Goal: Information Seeking & Learning: Learn about a topic

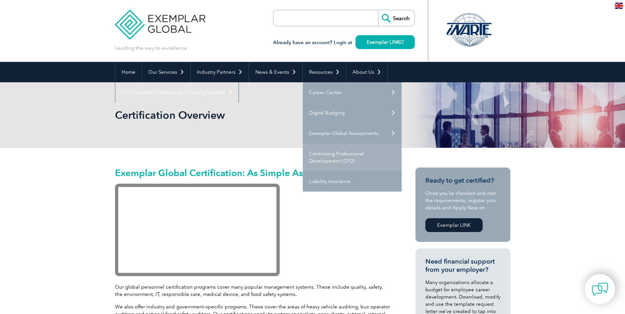
click at [356, 154] on link "Continuing Professional Development (CPD)" at bounding box center [352, 158] width 99 height 28
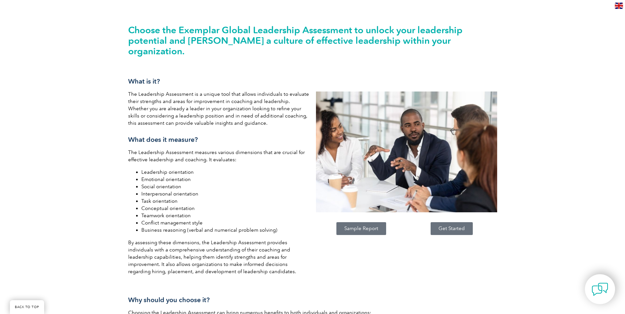
scroll to position [165, 0]
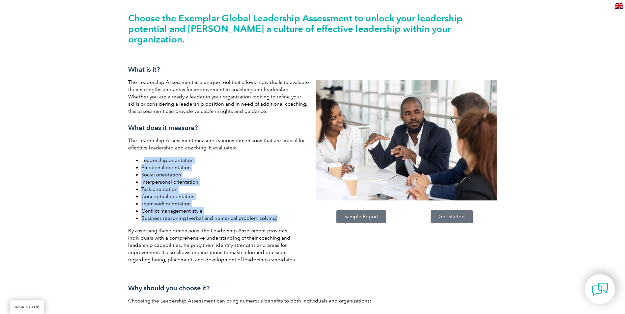
drag, startPoint x: 144, startPoint y: 150, endPoint x: 280, endPoint y: 209, distance: 148.3
click at [280, 209] on ul "Leadership orientation Emotional orientation Social orientation Interpersonal o…" at bounding box center [218, 189] width 181 height 65
drag, startPoint x: 280, startPoint y: 209, endPoint x: 253, endPoint y: 205, distance: 27.3
click at [253, 215] on li "Business reasoning (verbal and numerical problem solving)" at bounding box center [225, 218] width 168 height 7
drag, startPoint x: 278, startPoint y: 207, endPoint x: 142, endPoint y: 151, distance: 146.7
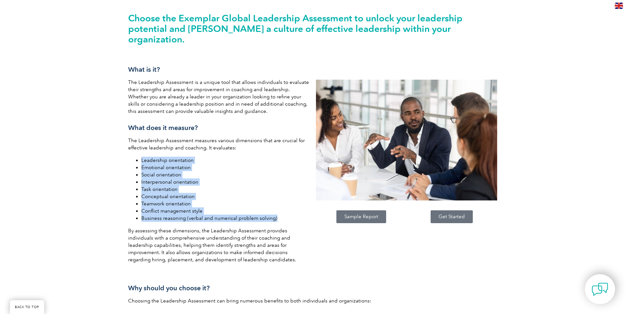
click at [142, 157] on ul "Leadership orientation Emotional orientation Social orientation Interpersonal o…" at bounding box center [218, 189] width 181 height 65
click at [222, 179] on li "Interpersonal orientation" at bounding box center [225, 182] width 168 height 7
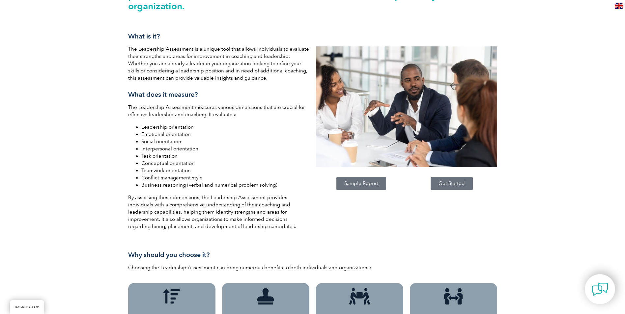
scroll to position [198, 0]
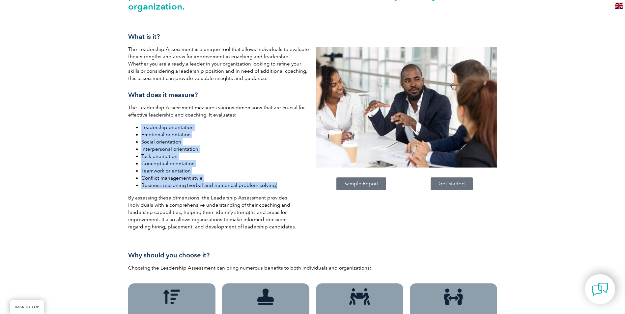
drag, startPoint x: 278, startPoint y: 175, endPoint x: 129, endPoint y: 113, distance: 161.0
click at [129, 124] on ul "Leadership orientation Emotional orientation Social orientation Interpersonal o…" at bounding box center [218, 156] width 181 height 65
drag, startPoint x: 129, startPoint y: 113, endPoint x: 205, endPoint y: 144, distance: 81.6
click at [205, 153] on li "Task orientation" at bounding box center [225, 156] width 168 height 7
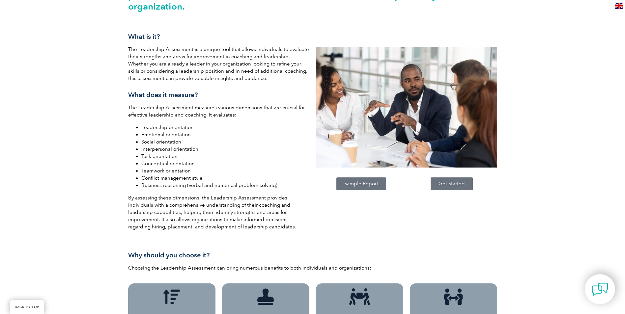
click at [371, 182] on span "Sample Report" at bounding box center [361, 184] width 34 height 5
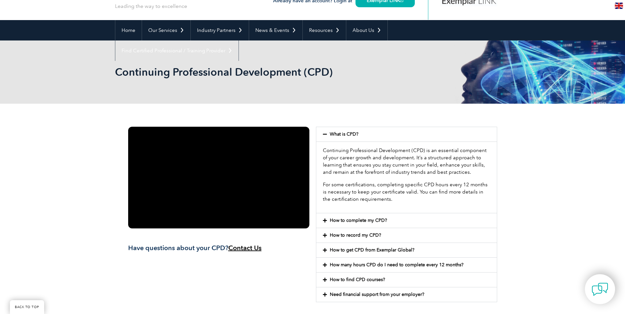
scroll to position [99, 0]
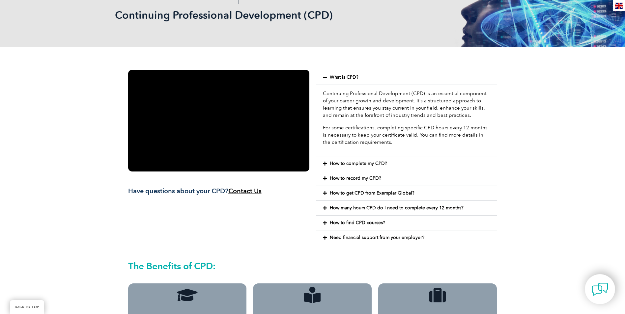
click at [343, 165] on link "How to complete my CPD?" at bounding box center [358, 164] width 57 height 6
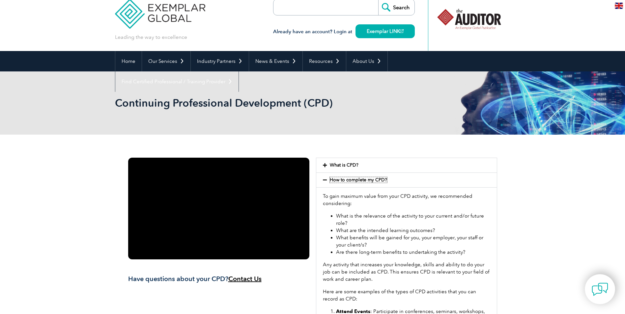
scroll to position [0, 0]
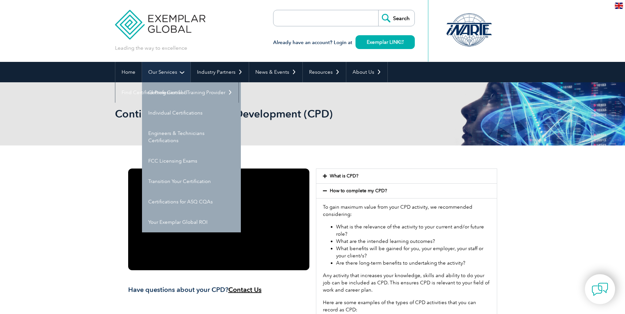
click at [178, 75] on link "Our Services" at bounding box center [166, 72] width 48 height 20
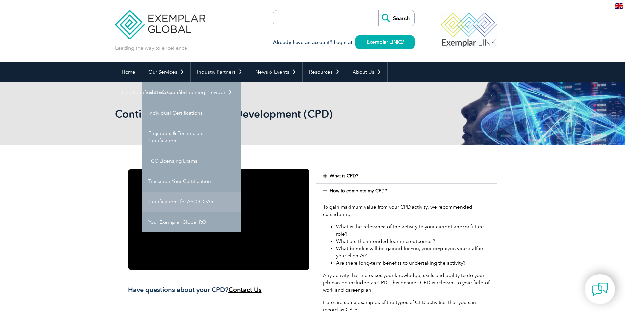
click at [206, 200] on link "Certifications for ASQ CQAs" at bounding box center [191, 202] width 99 height 20
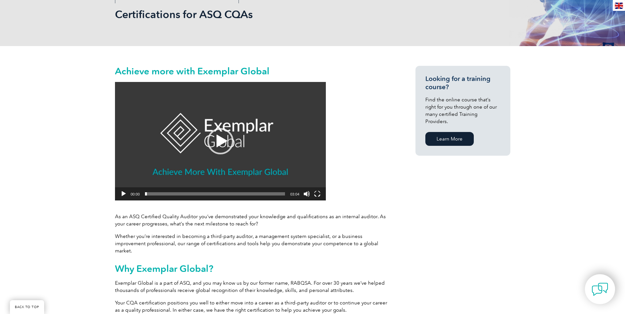
scroll to position [99, 0]
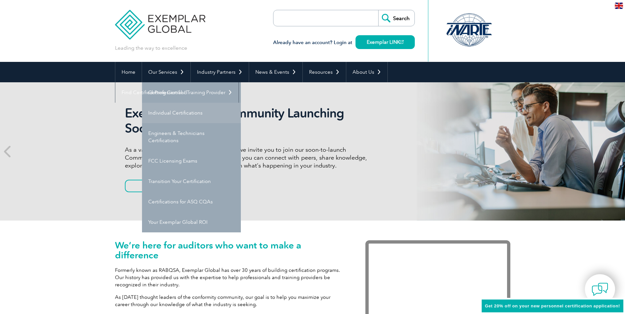
click at [174, 115] on link "Individual Certifications" at bounding box center [191, 113] width 99 height 20
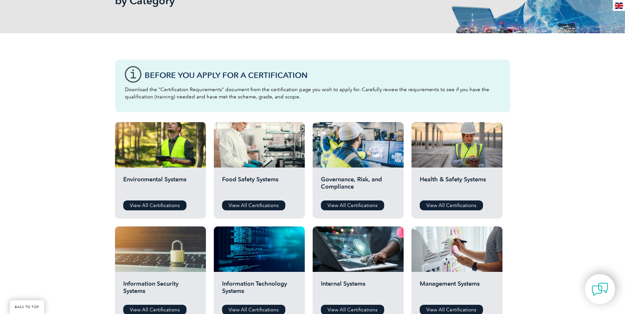
scroll to position [132, 0]
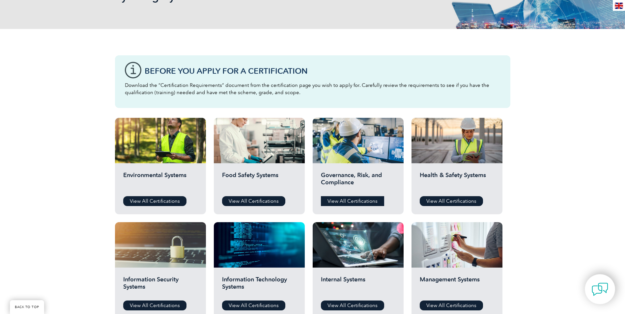
click at [369, 200] on link "View All Certifications" at bounding box center [352, 201] width 63 height 10
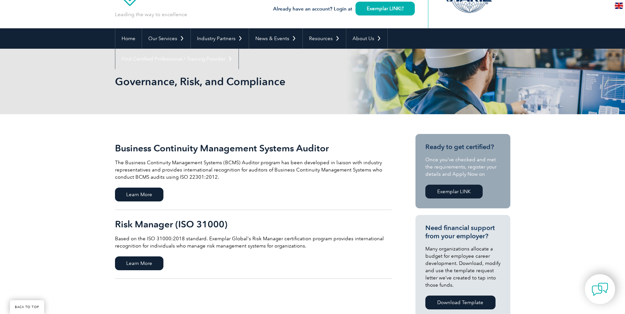
scroll to position [66, 0]
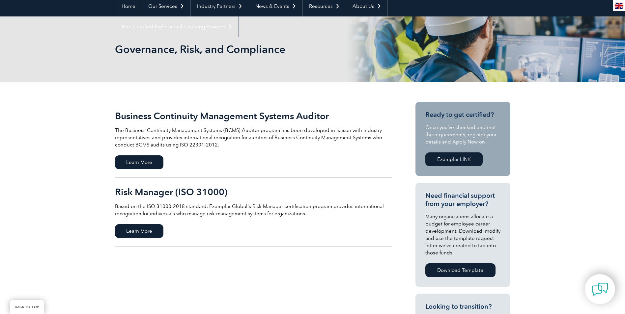
click at [160, 195] on h2 "Risk Manager (ISO 31000)" at bounding box center [253, 192] width 277 height 11
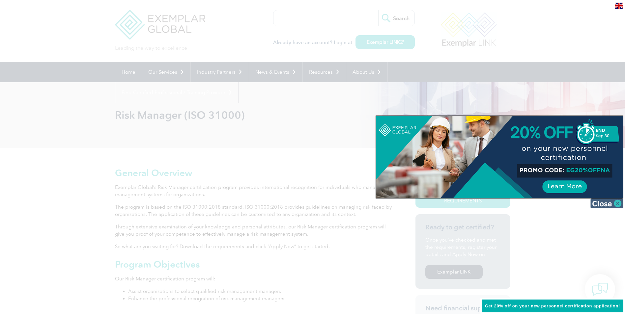
click at [618, 202] on img at bounding box center [606, 204] width 33 height 10
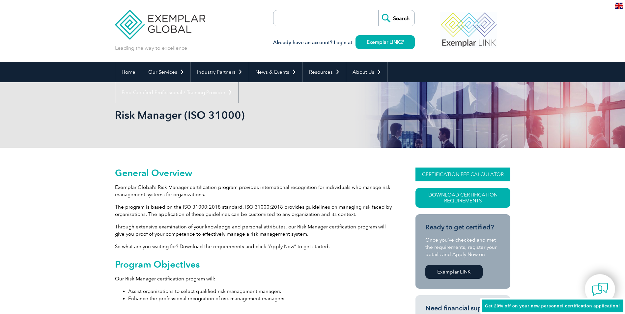
click at [471, 177] on link "CERTIFICATION FEE CALCULATOR" at bounding box center [463, 175] width 95 height 14
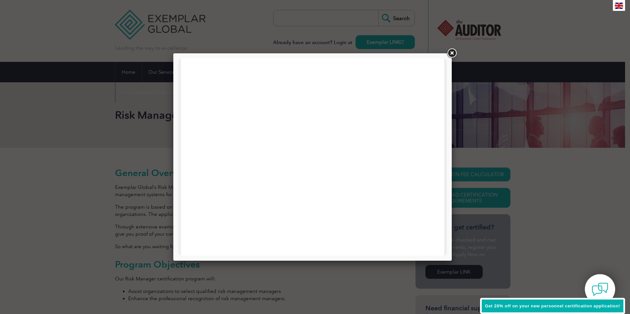
click at [456, 52] on link at bounding box center [452, 53] width 12 height 12
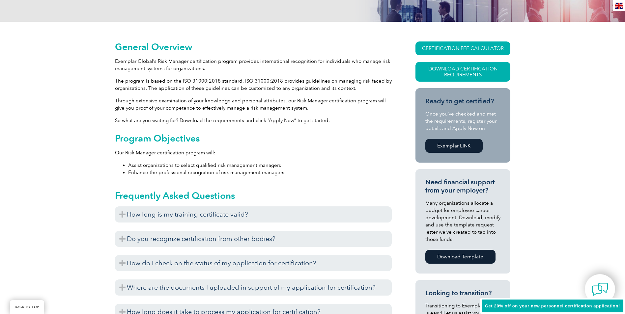
scroll to position [132, 0]
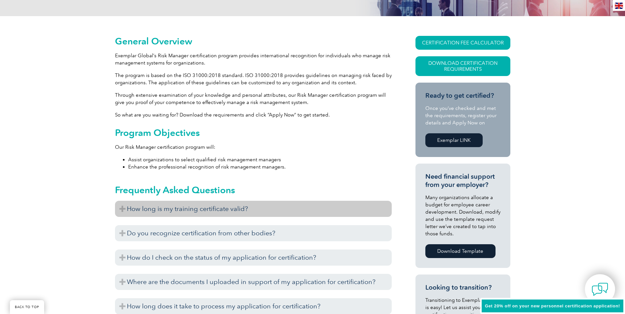
click at [137, 207] on h3 "How long is my training certificate valid?" at bounding box center [253, 209] width 277 height 16
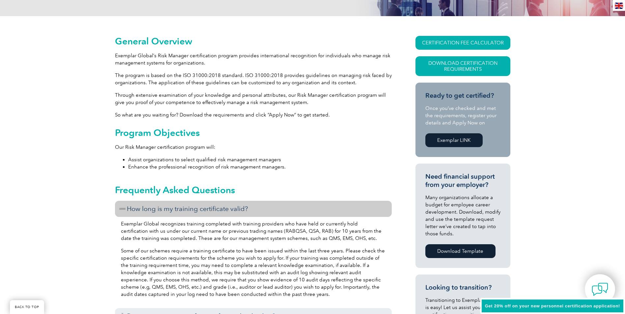
click at [185, 209] on h3 "How long is my training certificate valid?" at bounding box center [253, 209] width 277 height 16
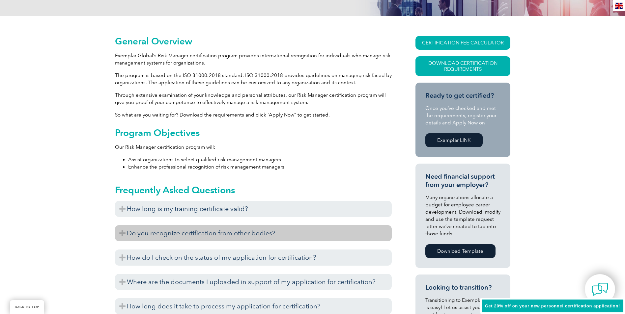
click at [201, 234] on h3 "Do you recognize certification from other bodies?" at bounding box center [253, 233] width 277 height 16
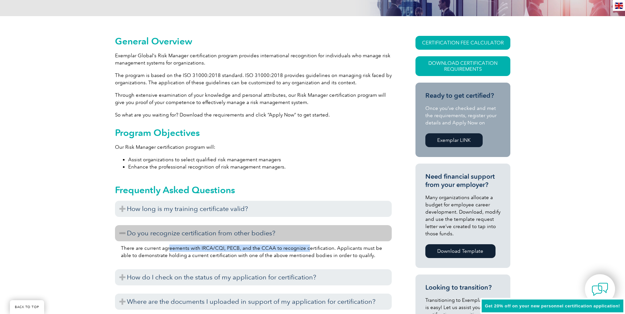
drag, startPoint x: 169, startPoint y: 247, endPoint x: 305, endPoint y: 248, distance: 136.4
click at [305, 248] on p "There are current agreements with IRCA/CQI, PECB, and the CCAA to recognize cer…" at bounding box center [253, 252] width 265 height 14
click at [217, 234] on h3 "Do you recognize certification from other bodies?" at bounding box center [253, 233] width 277 height 16
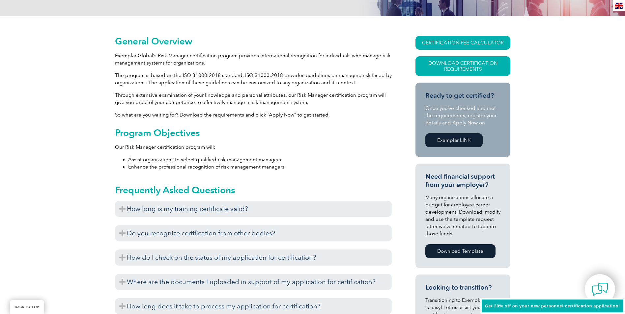
click at [454, 252] on link "Download Template" at bounding box center [460, 251] width 70 height 14
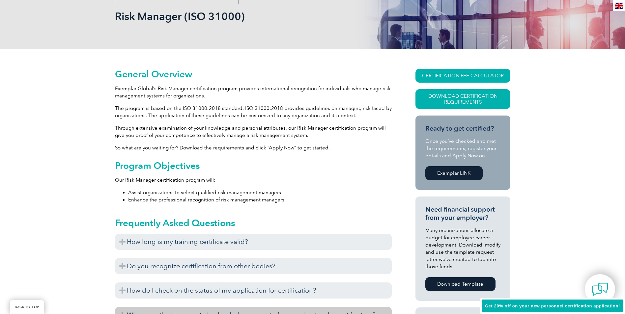
scroll to position [0, 0]
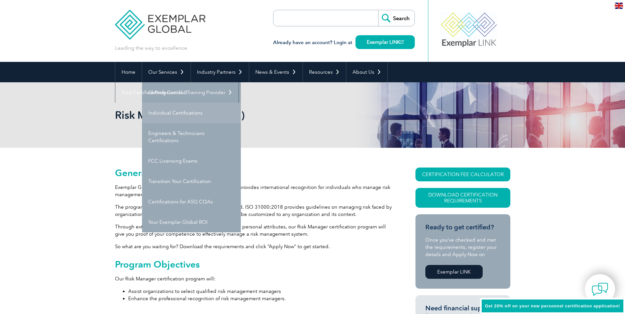
click at [190, 114] on link "Individual Certifications" at bounding box center [191, 113] width 99 height 20
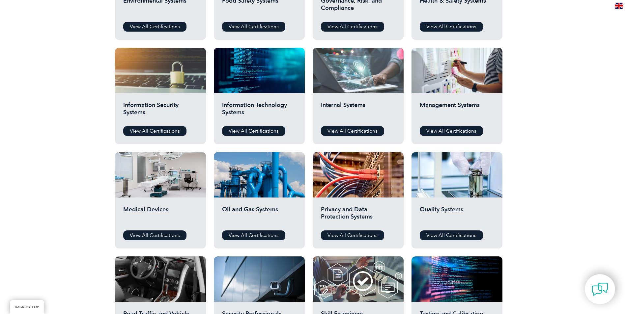
scroll to position [330, 0]
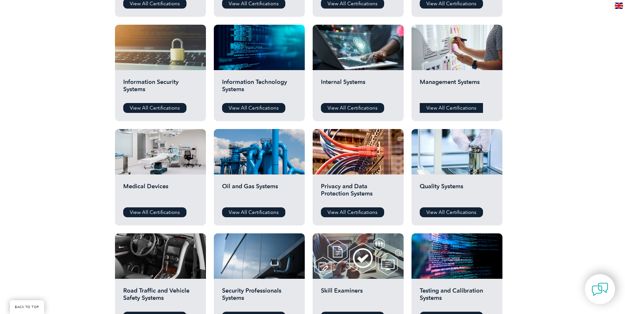
click at [458, 107] on link "View All Certifications" at bounding box center [451, 108] width 63 height 10
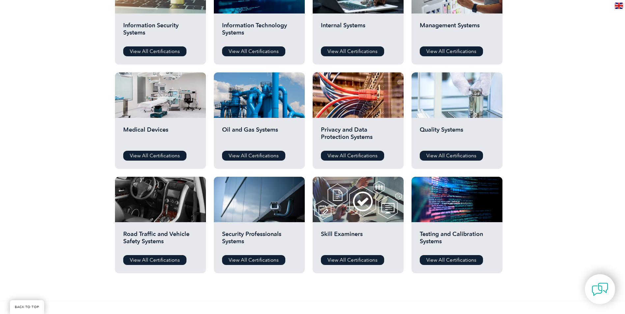
scroll to position [395, 0]
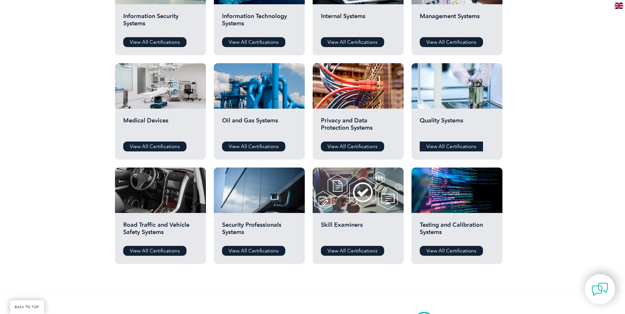
click at [435, 145] on link "View All Certifications" at bounding box center [451, 147] width 63 height 10
click at [455, 248] on link "View All Certifications" at bounding box center [451, 251] width 63 height 10
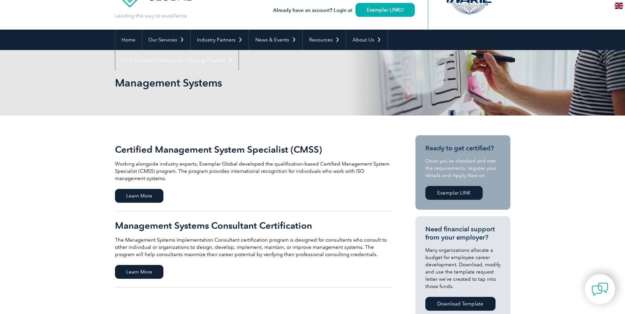
scroll to position [132, 0]
